Goal: Go to known website: Access a specific website the user already knows

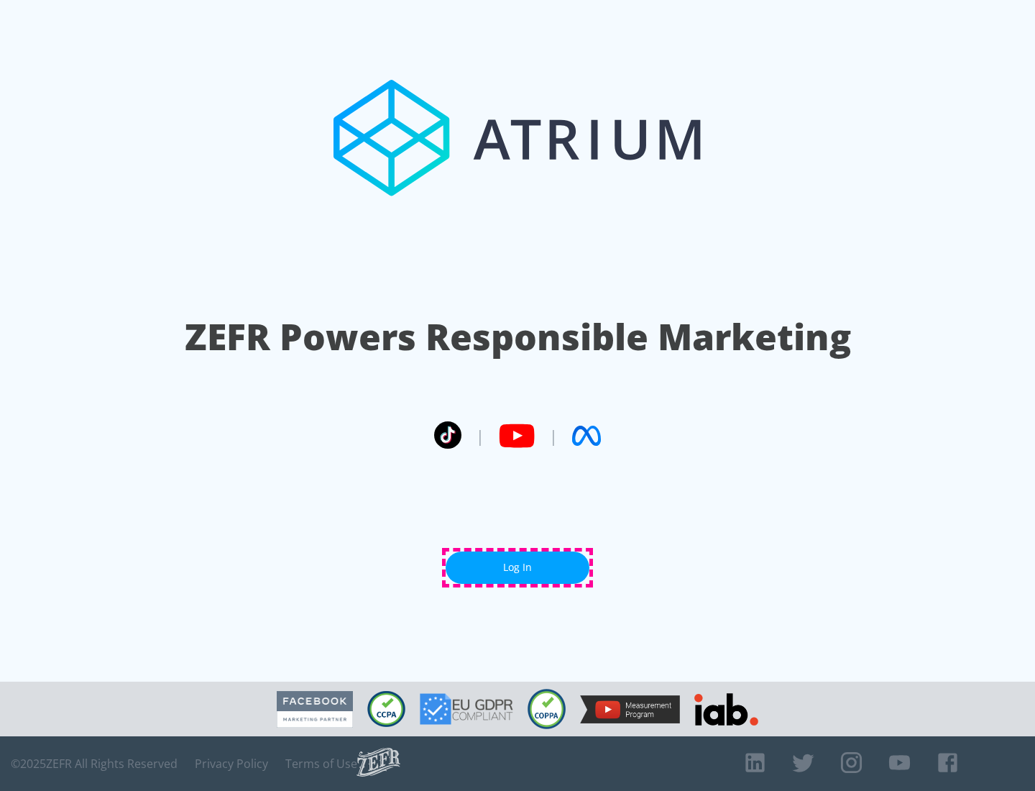
click at [518, 567] on link "Log In" at bounding box center [518, 567] width 144 height 32
